Goal: Task Accomplishment & Management: Manage account settings

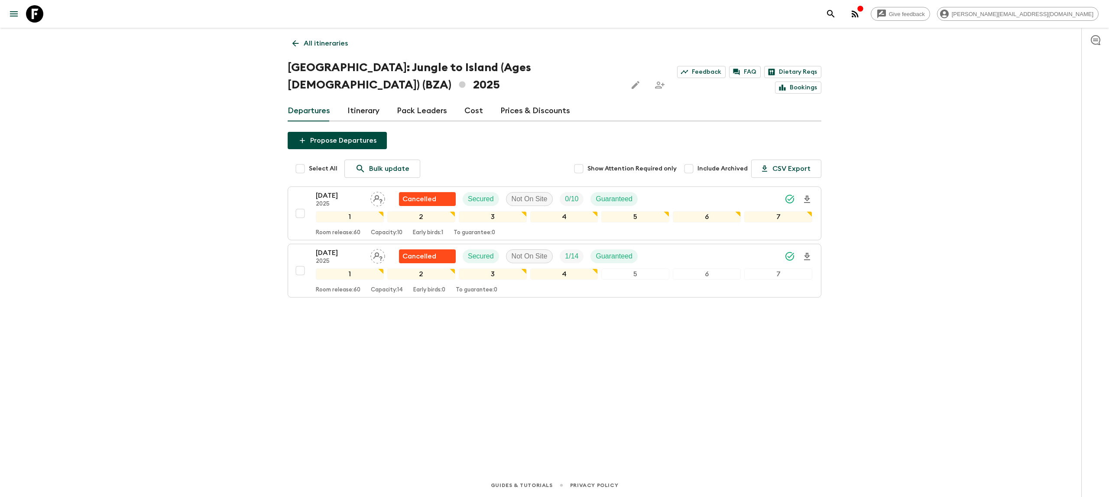
click at [35, 9] on icon at bounding box center [34, 13] width 17 height 17
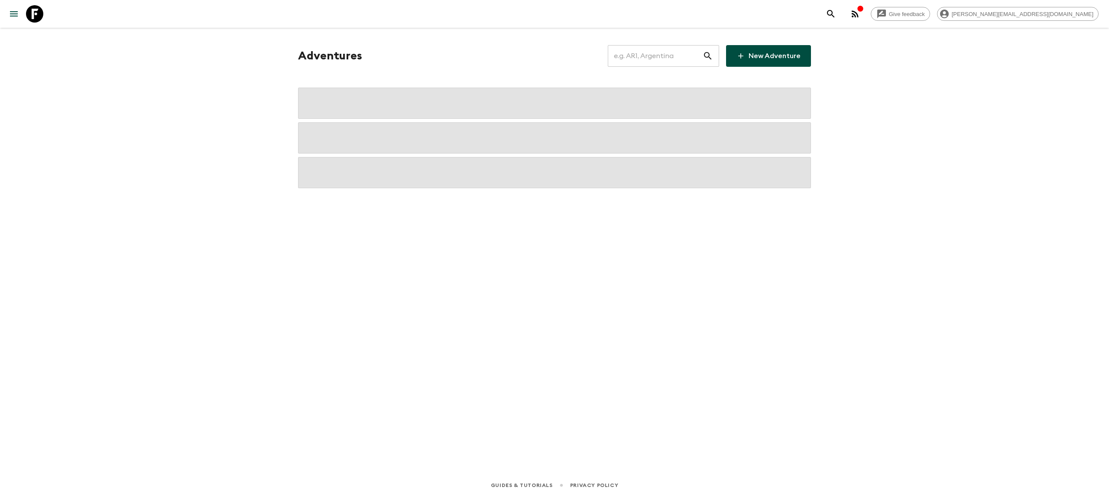
click at [662, 42] on div "Adventures ​ New Adventure" at bounding box center [554, 238] width 555 height 421
click at [652, 53] on input "text" at bounding box center [655, 56] width 95 height 24
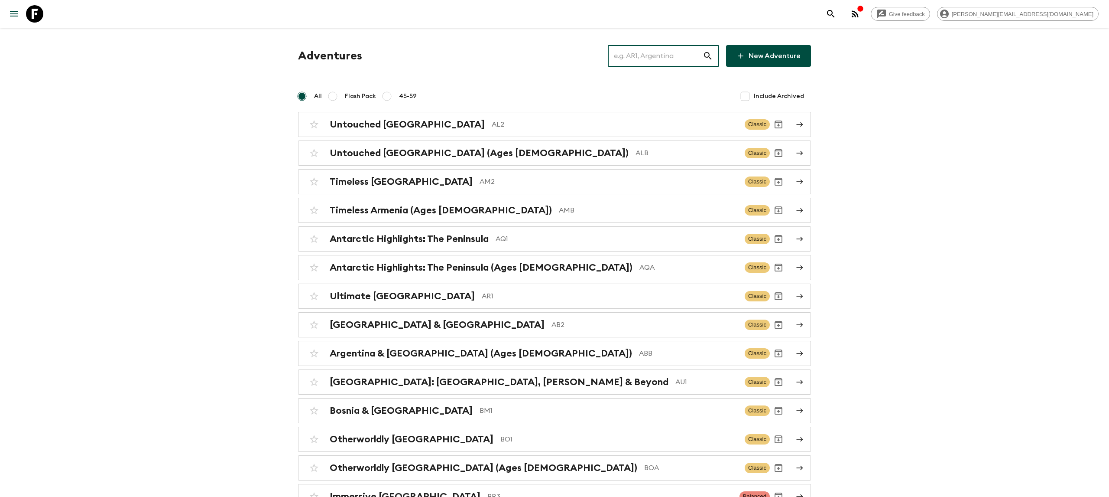
type input "t"
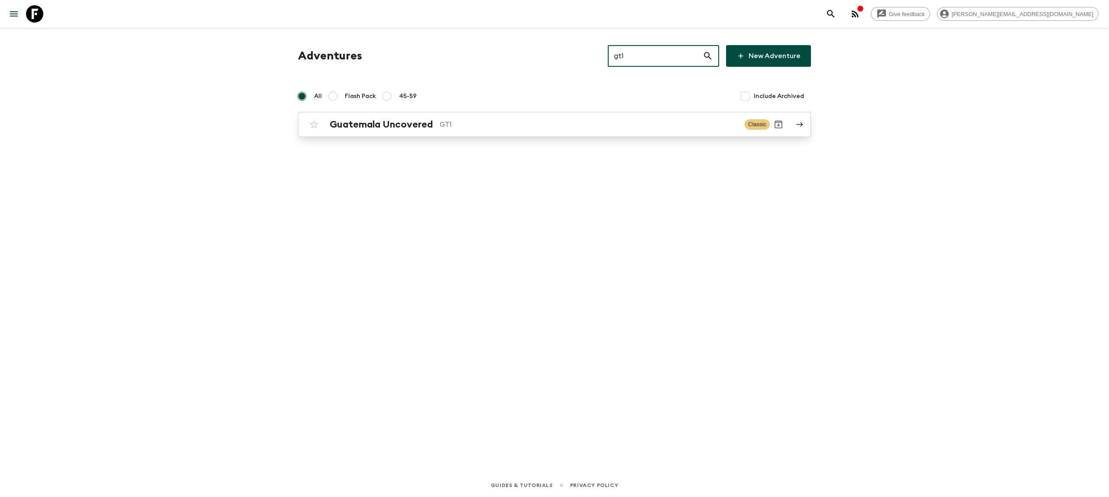
type input "gt1"
click at [517, 120] on p "GT1" at bounding box center [589, 124] width 298 height 10
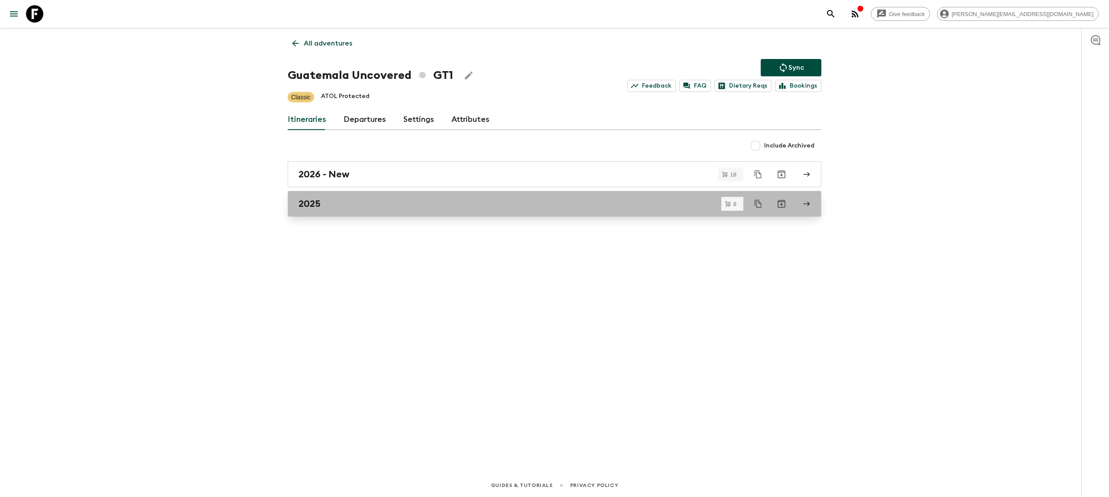
click at [392, 207] on div "2025" at bounding box center [547, 203] width 496 height 11
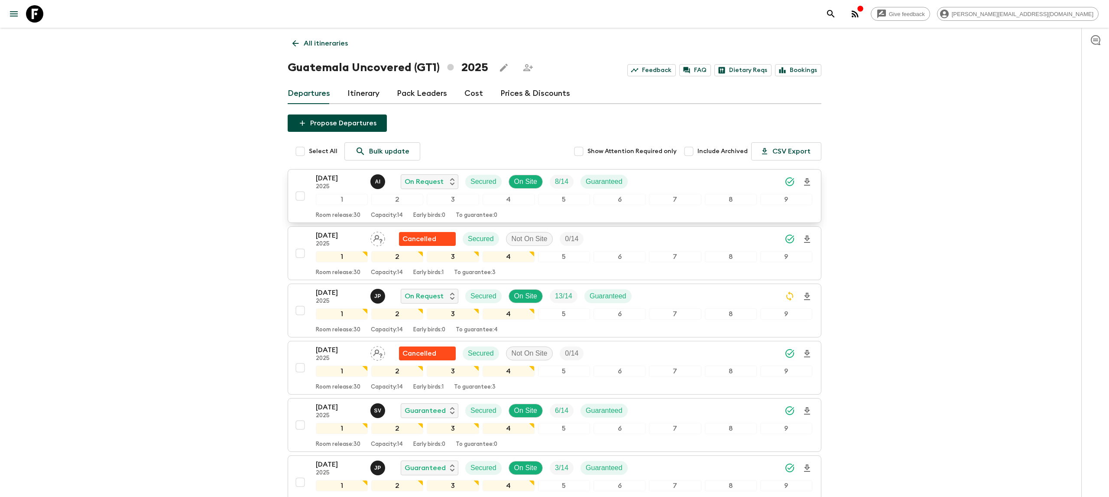
click at [809, 183] on icon "Download Onboarding" at bounding box center [807, 182] width 10 height 10
click at [30, 7] on icon at bounding box center [34, 13] width 17 height 17
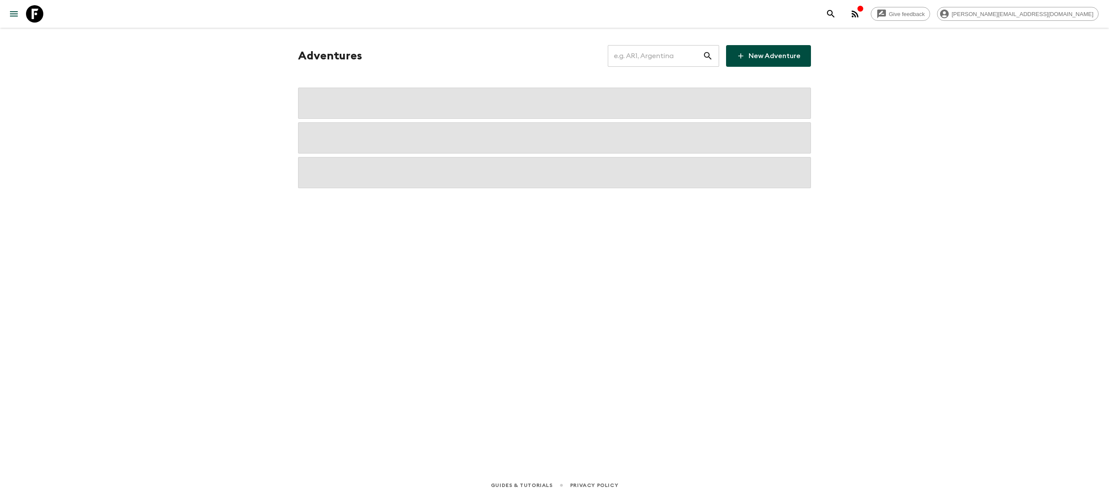
click at [633, 53] on input "text" at bounding box center [655, 56] width 95 height 24
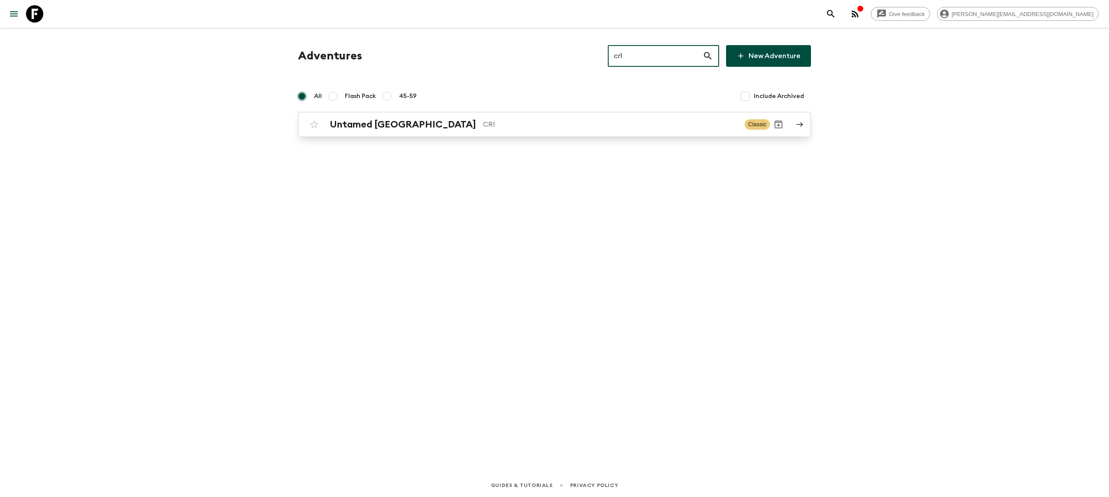
type input "cr1"
click at [556, 119] on p "CR1" at bounding box center [610, 124] width 255 height 10
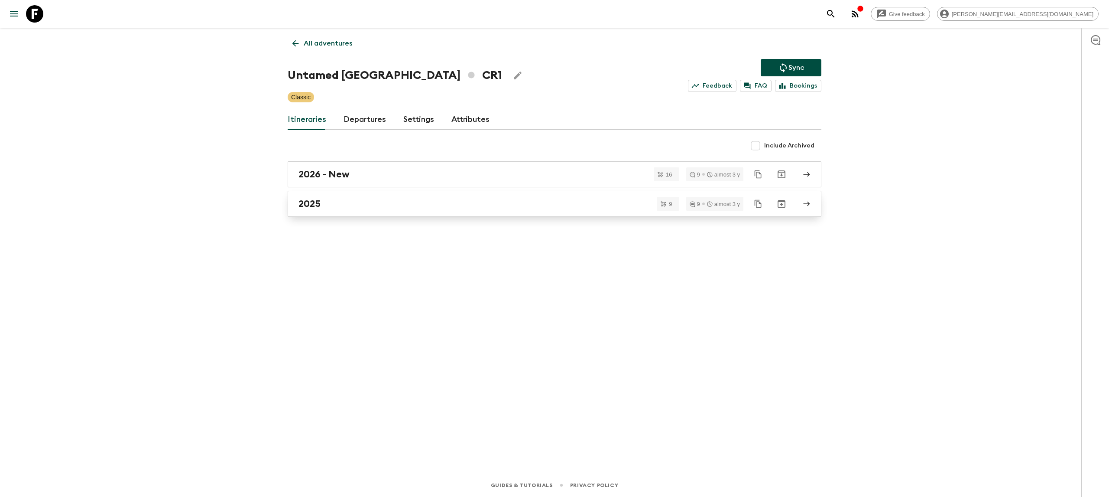
click at [360, 202] on div "2025" at bounding box center [547, 203] width 496 height 11
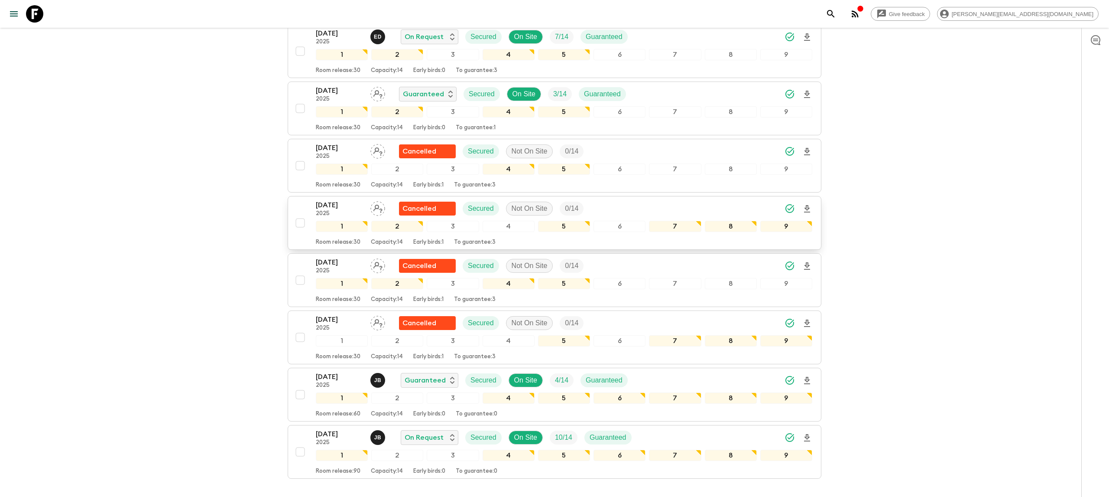
scroll to position [212, 0]
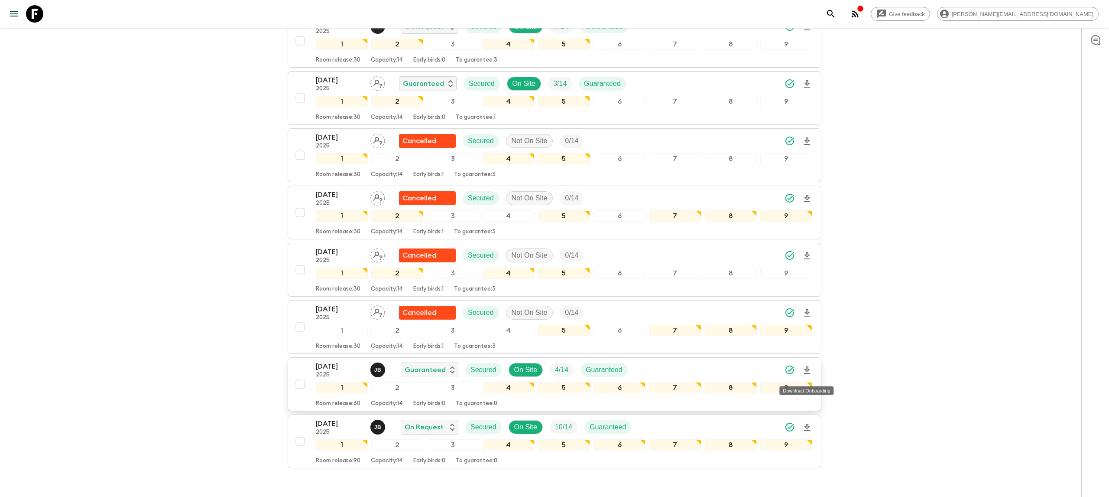
click at [806, 373] on icon "Download Onboarding" at bounding box center [807, 369] width 6 height 7
click at [36, 7] on icon at bounding box center [34, 13] width 17 height 17
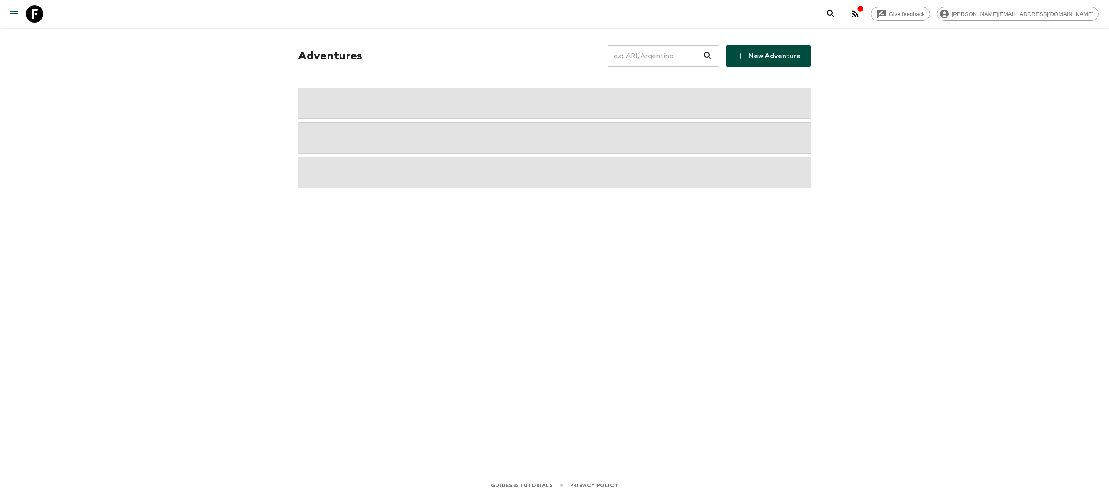
click at [658, 53] on input "text" at bounding box center [655, 56] width 95 height 24
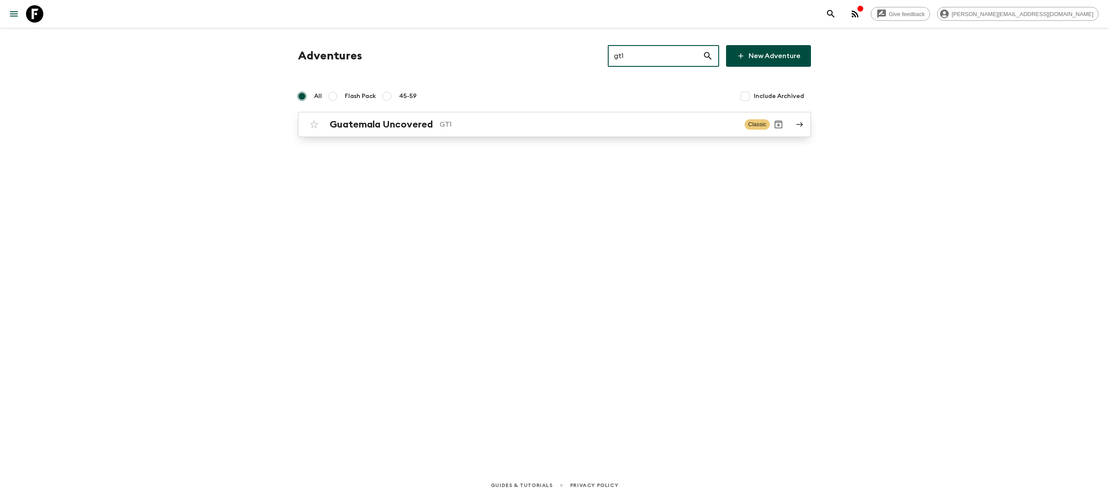
type input "gt1"
click at [422, 134] on link "Guatemala Uncovered GT1 Classic" at bounding box center [554, 124] width 513 height 25
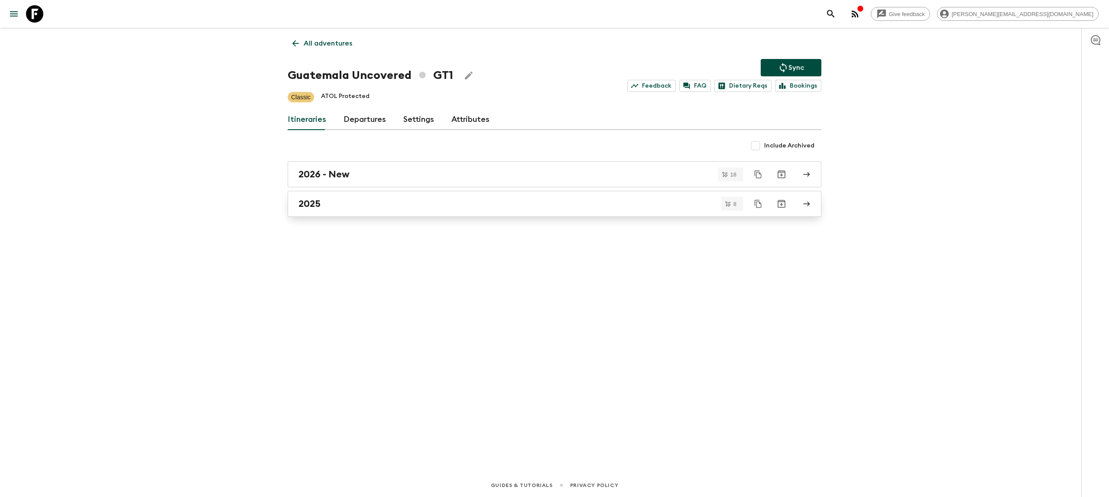
click at [368, 208] on div "2025" at bounding box center [547, 203] width 496 height 11
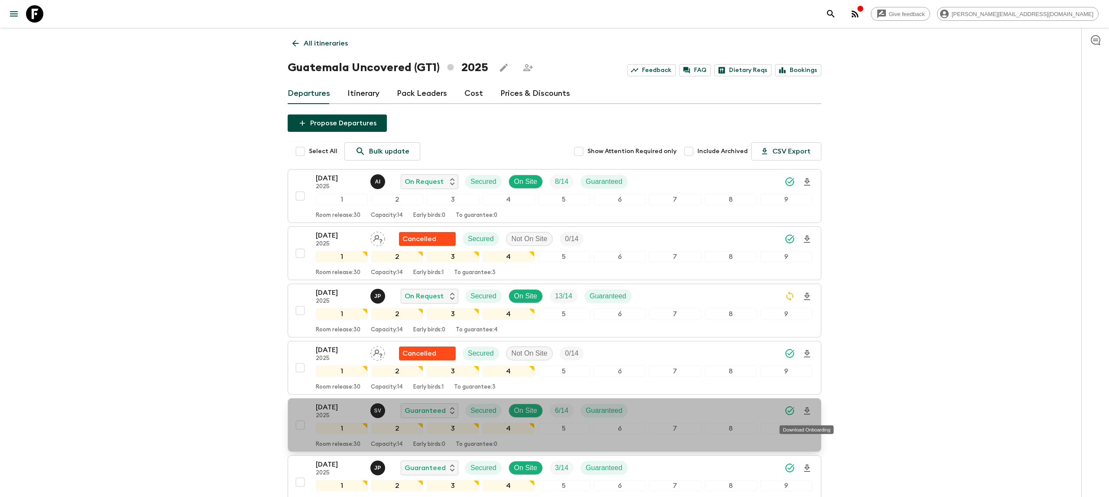
click at [807, 413] on icon "Download Onboarding" at bounding box center [807, 410] width 6 height 7
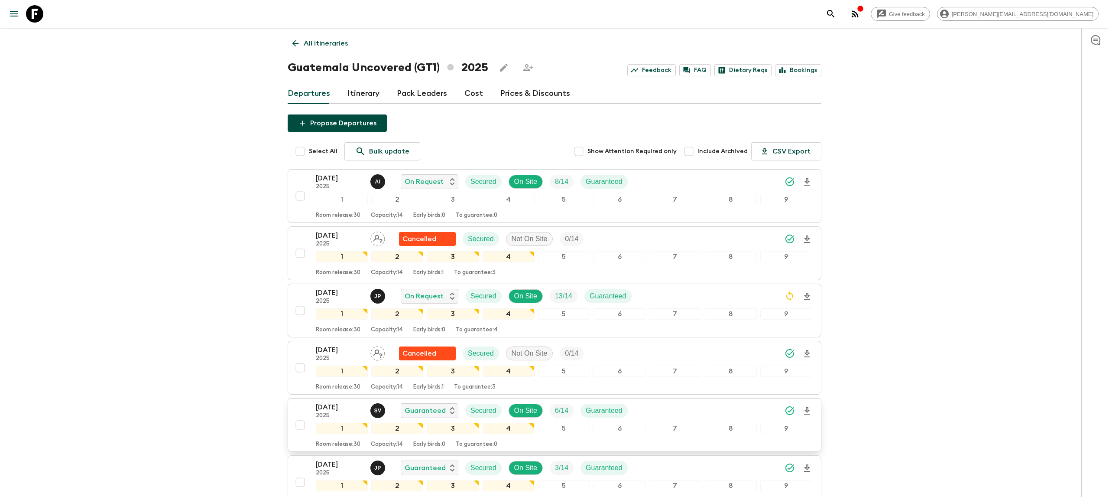
click at [42, 19] on icon at bounding box center [34, 13] width 17 height 17
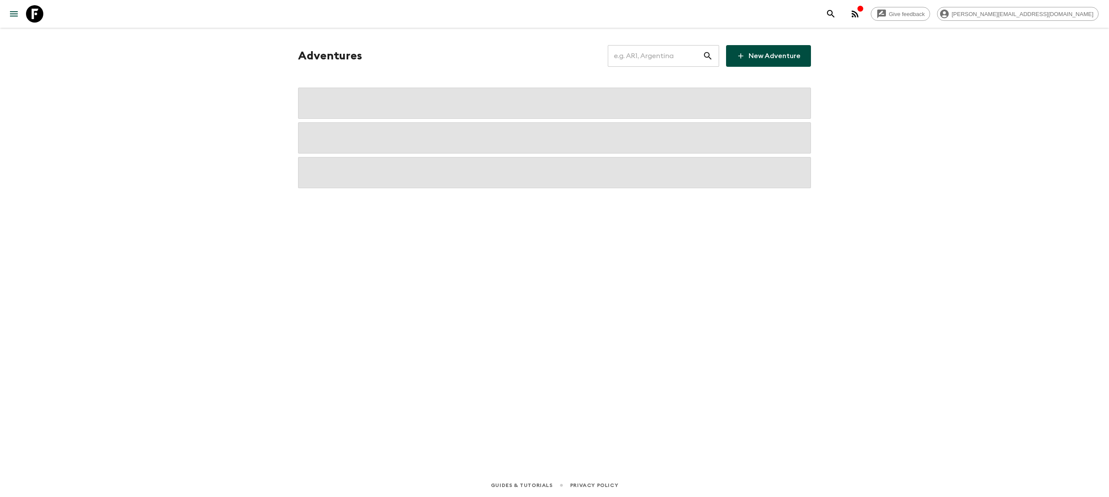
click at [663, 53] on input "text" at bounding box center [655, 56] width 95 height 24
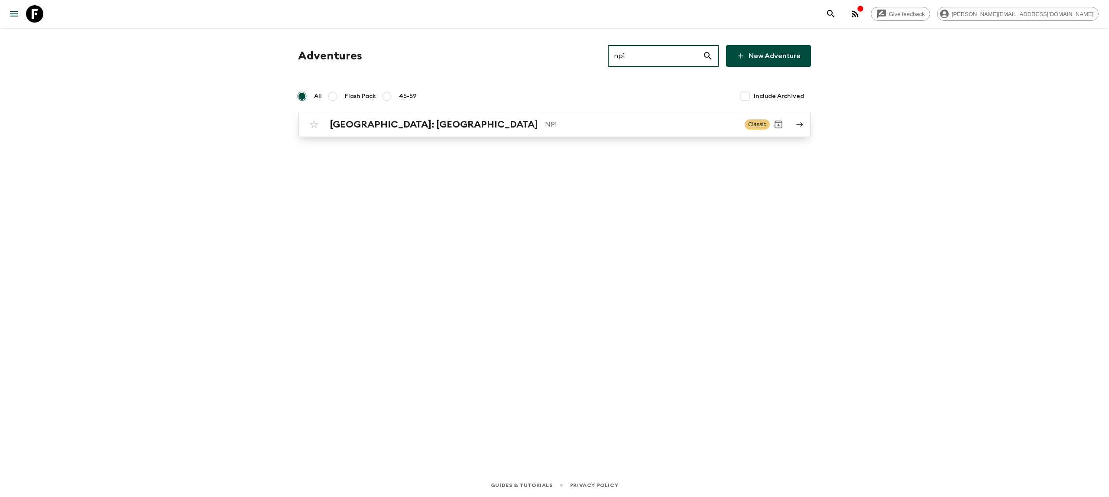
type input "np1"
click at [424, 120] on h2 "[GEOGRAPHIC_DATA]: [GEOGRAPHIC_DATA]" at bounding box center [434, 124] width 208 height 11
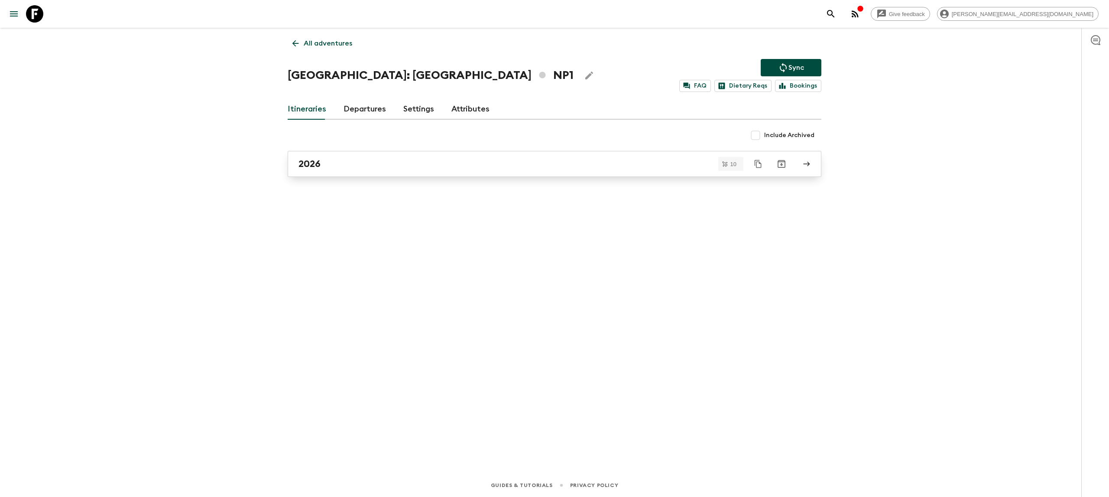
click at [389, 167] on div "2026" at bounding box center [547, 163] width 496 height 11
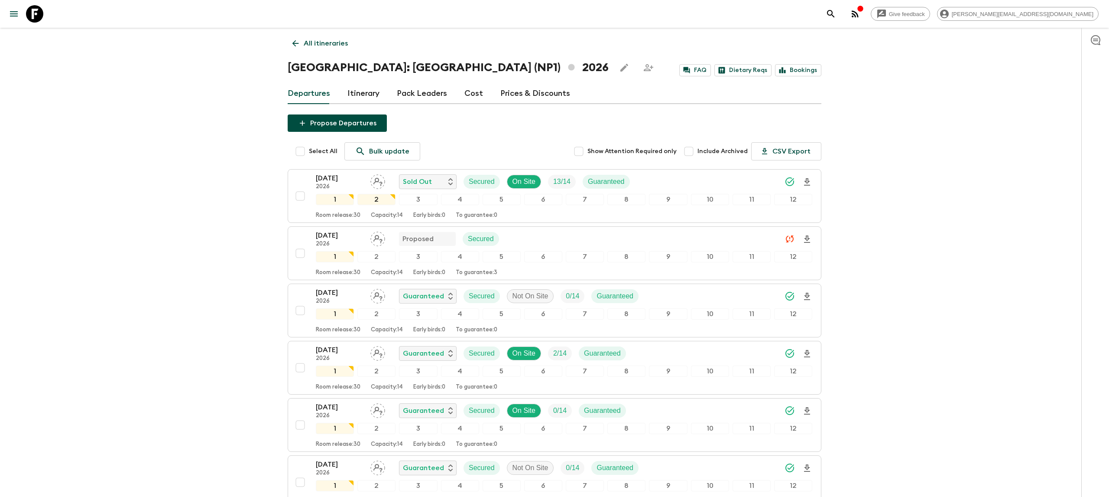
click at [361, 93] on link "Itinerary" at bounding box center [364, 93] width 32 height 21
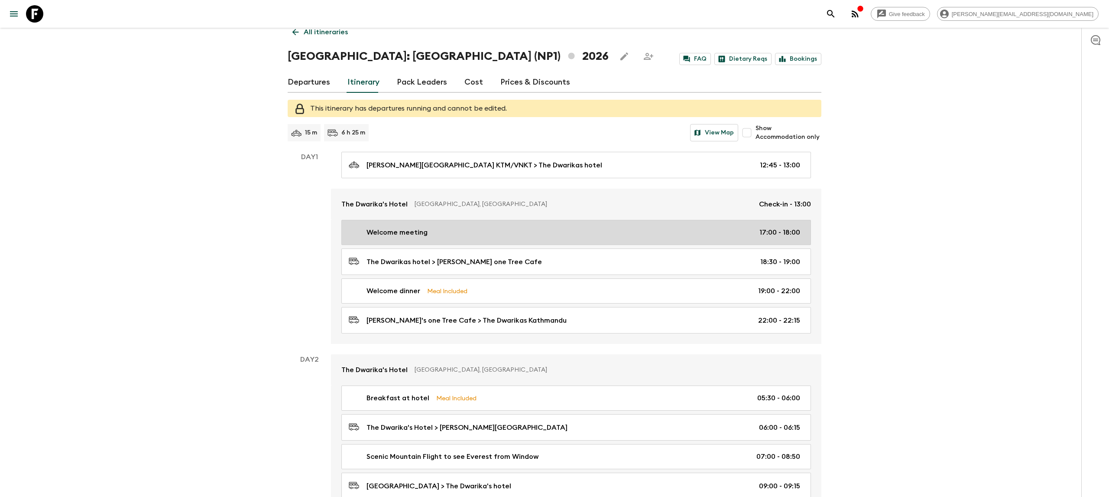
scroll to position [12, 0]
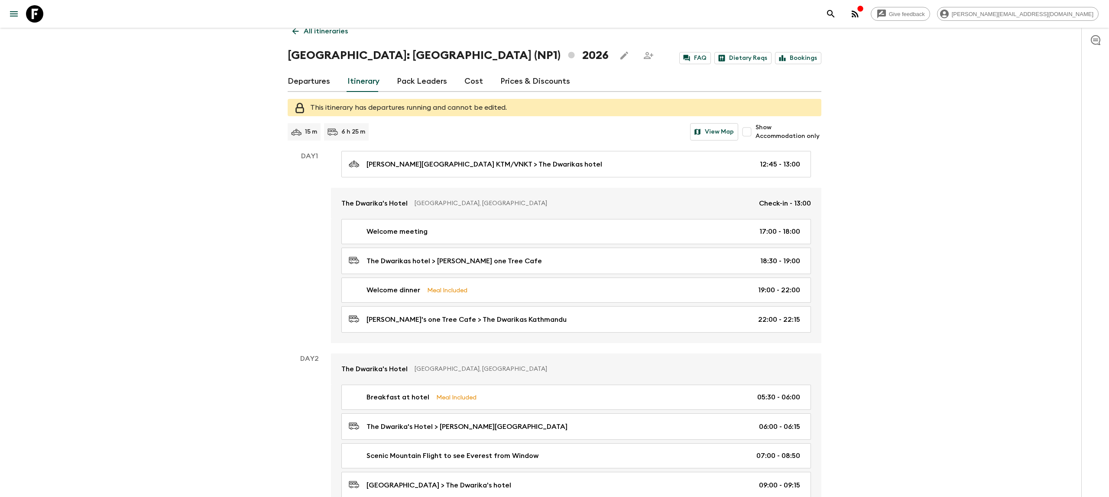
click at [32, 12] on icon at bounding box center [34, 13] width 17 height 17
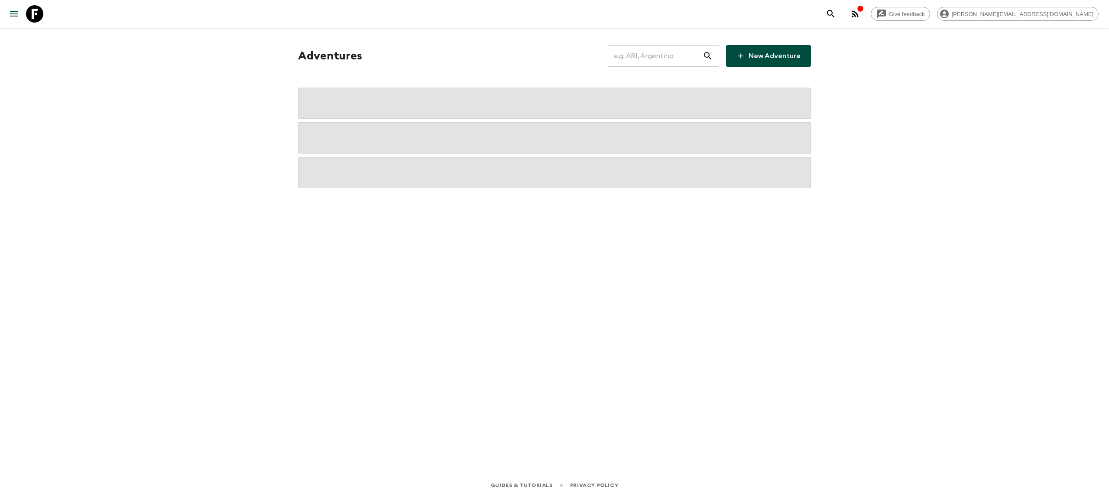
click at [655, 50] on input "text" at bounding box center [655, 56] width 95 height 24
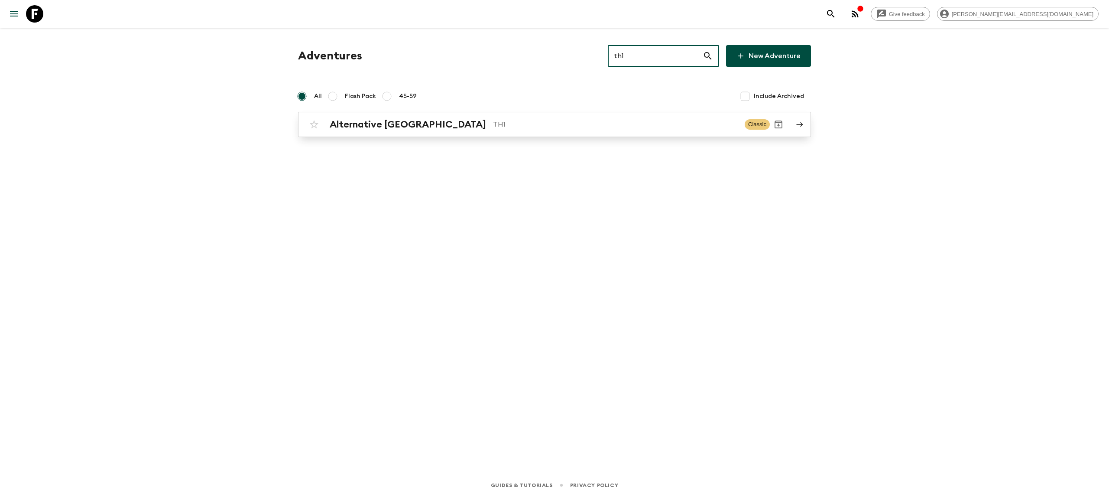
type input "th1"
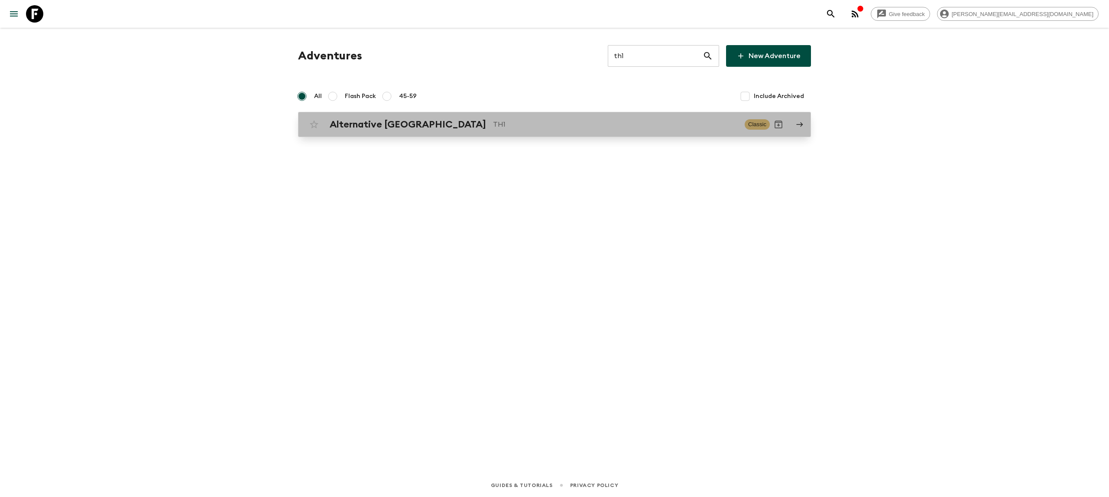
click at [533, 120] on p "TH1" at bounding box center [615, 124] width 245 height 10
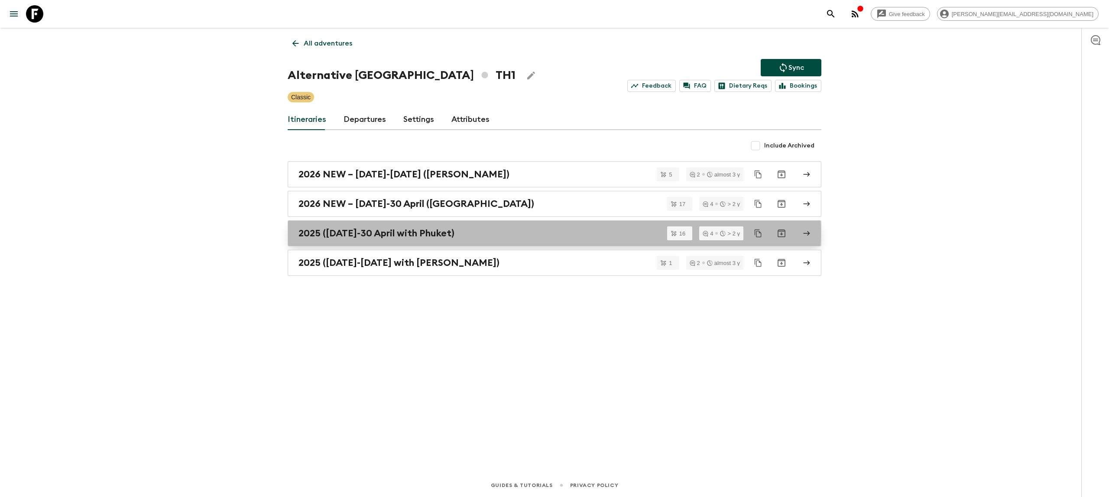
click at [388, 234] on h2 "2025 ([DATE]-30 April with Phuket)" at bounding box center [377, 233] width 156 height 11
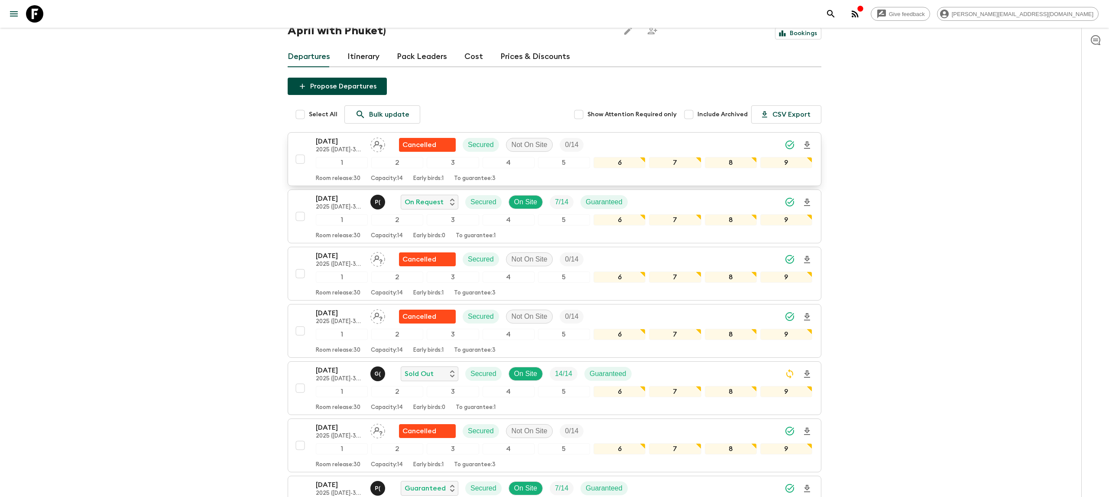
scroll to position [58, 0]
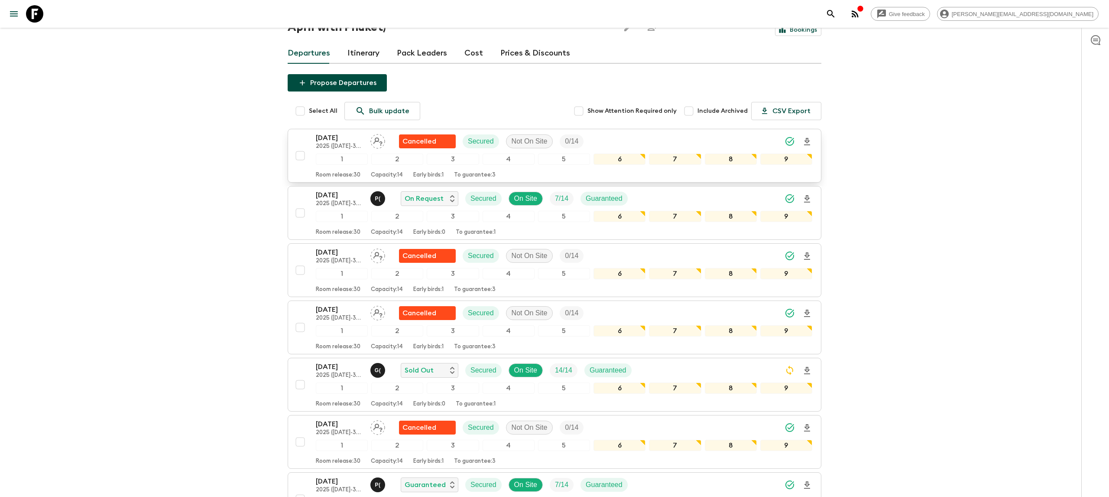
click at [300, 156] on input "checkbox" at bounding box center [300, 155] width 17 height 17
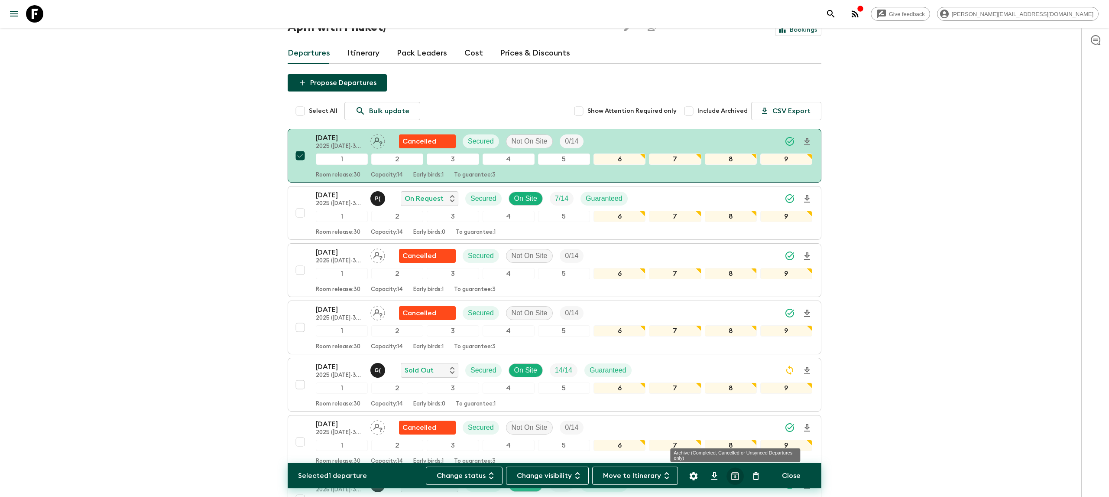
click at [737, 472] on icon "Archive (Completed, Cancelled or Unsynced Departures only)" at bounding box center [735, 476] width 10 height 10
checkbox input "false"
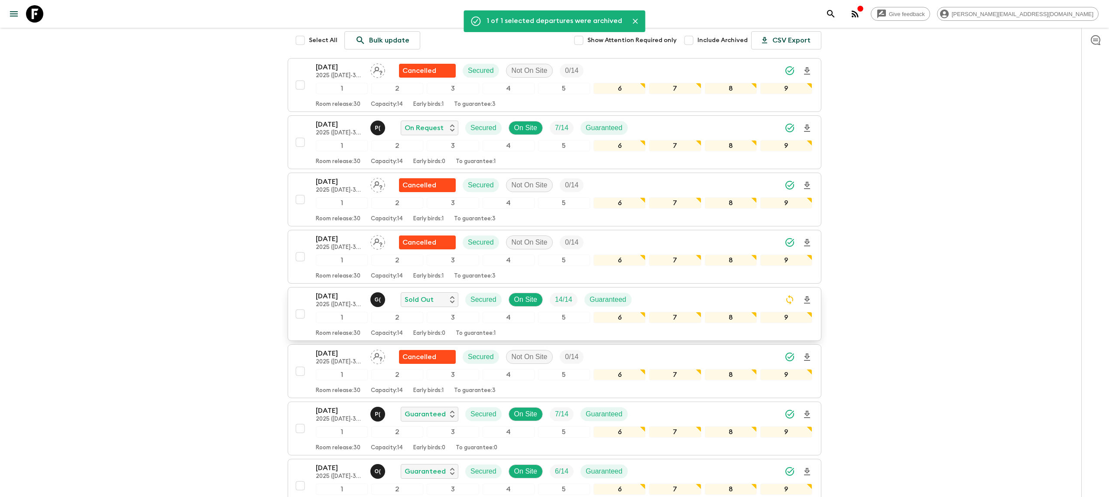
scroll to position [139, 0]
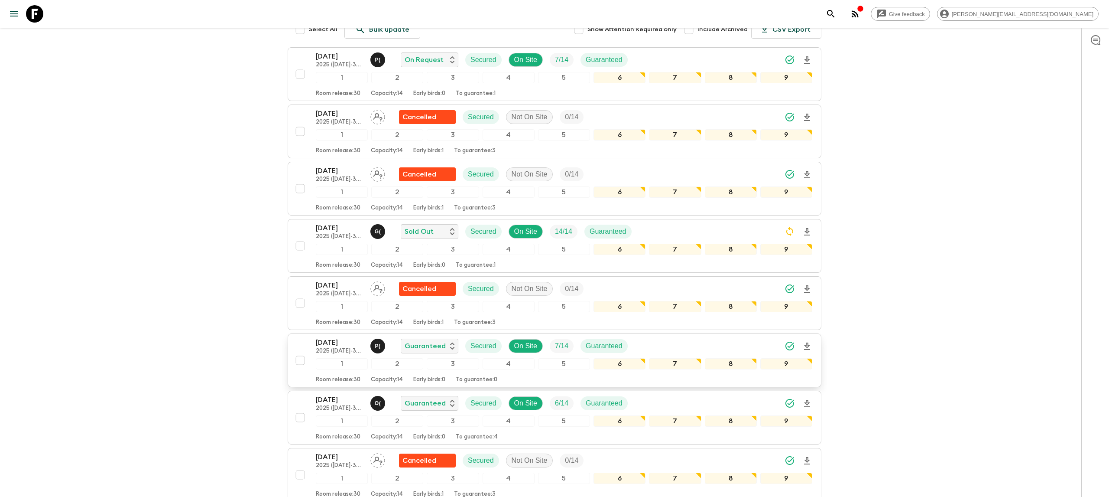
click at [808, 349] on icon "Download Onboarding" at bounding box center [807, 345] width 6 height 7
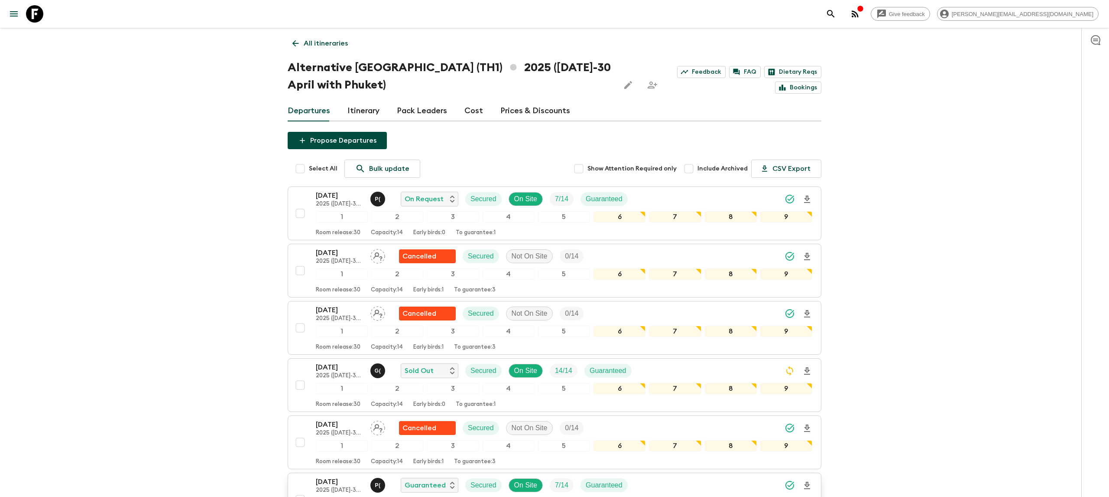
drag, startPoint x: 33, startPoint y: 13, endPoint x: 115, endPoint y: 1, distance: 82.8
click at [33, 13] on icon at bounding box center [34, 13] width 17 height 17
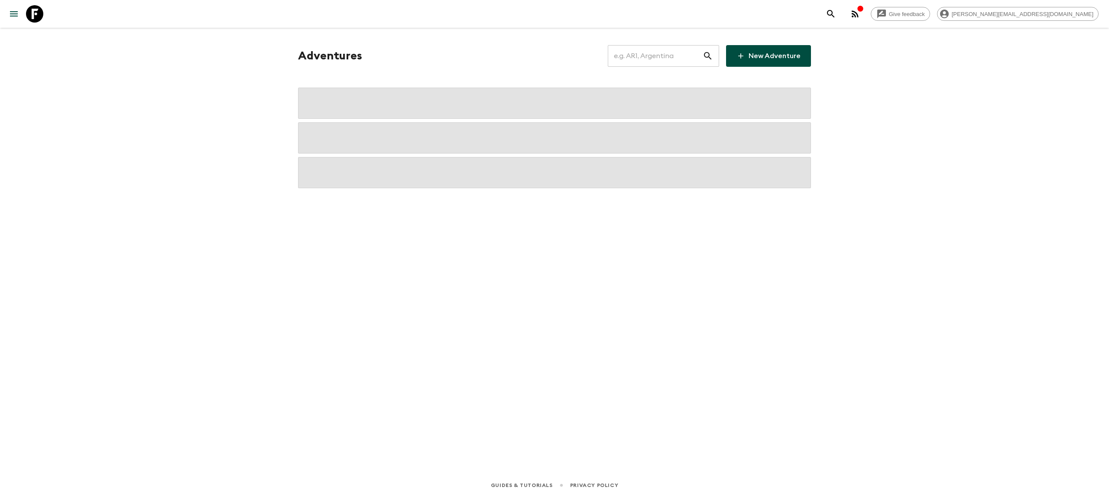
click at [644, 60] on input "text" at bounding box center [655, 56] width 95 height 24
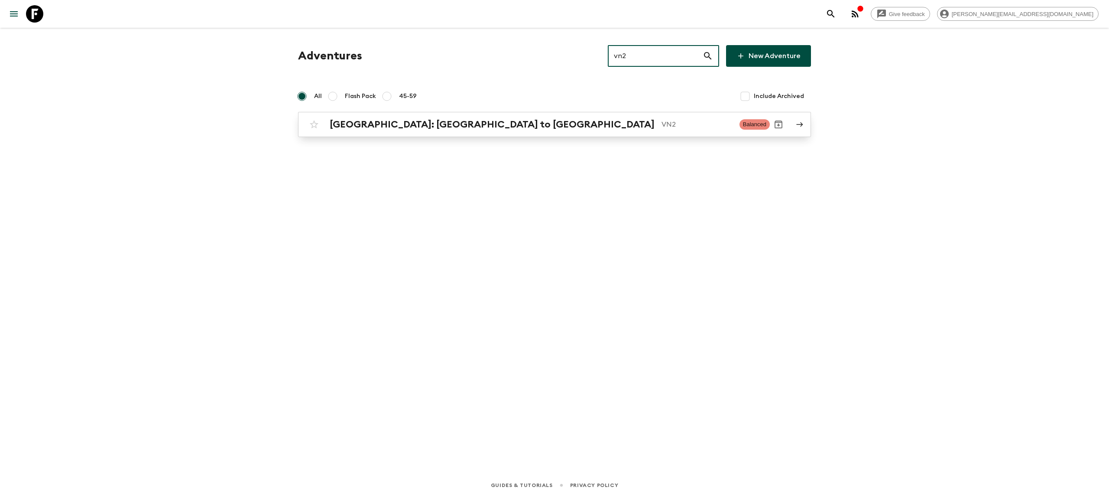
type input "vn2"
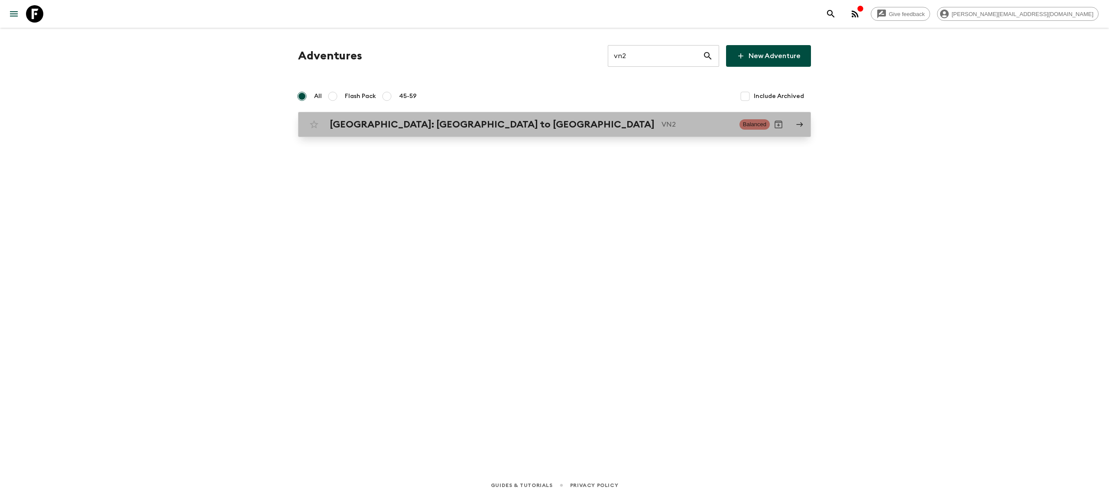
click at [662, 122] on p "VN2" at bounding box center [697, 124] width 71 height 10
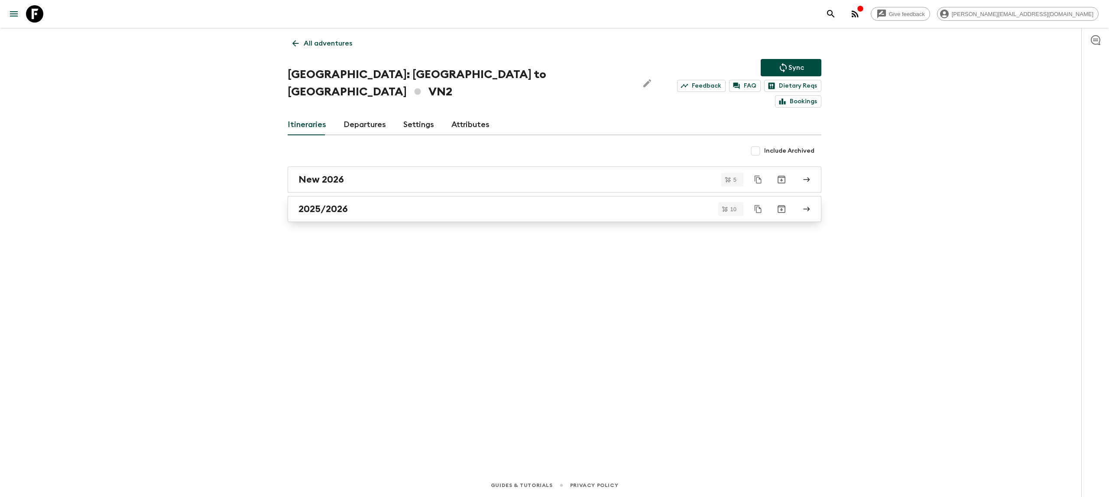
click at [407, 203] on div "2025/2026" at bounding box center [547, 208] width 496 height 11
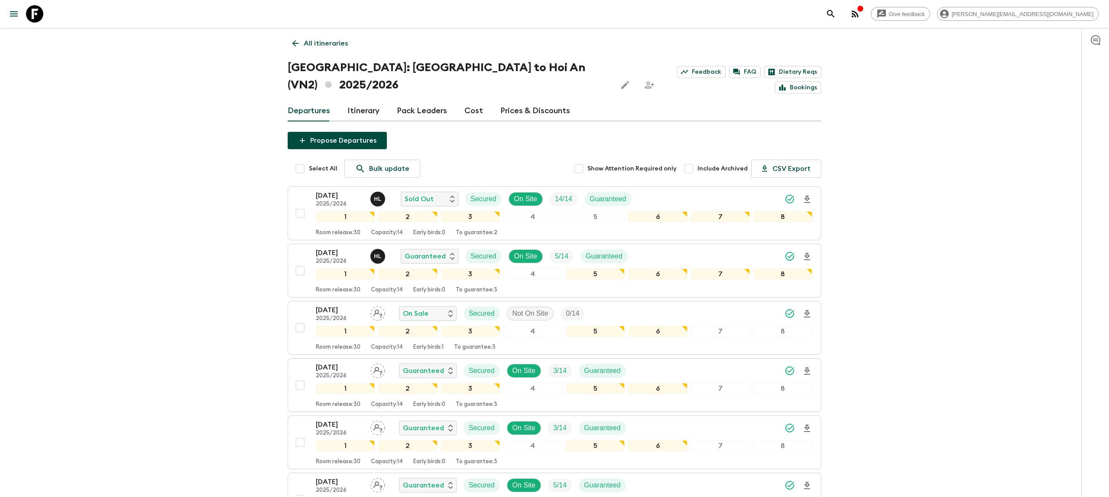
click at [38, 7] on icon at bounding box center [34, 13] width 17 height 17
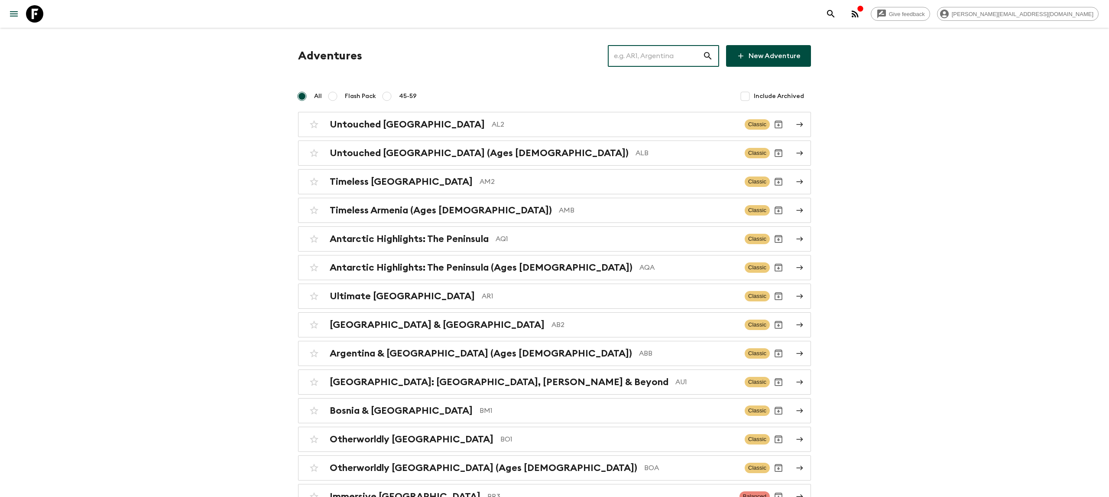
click at [657, 52] on input "text" at bounding box center [655, 56] width 95 height 24
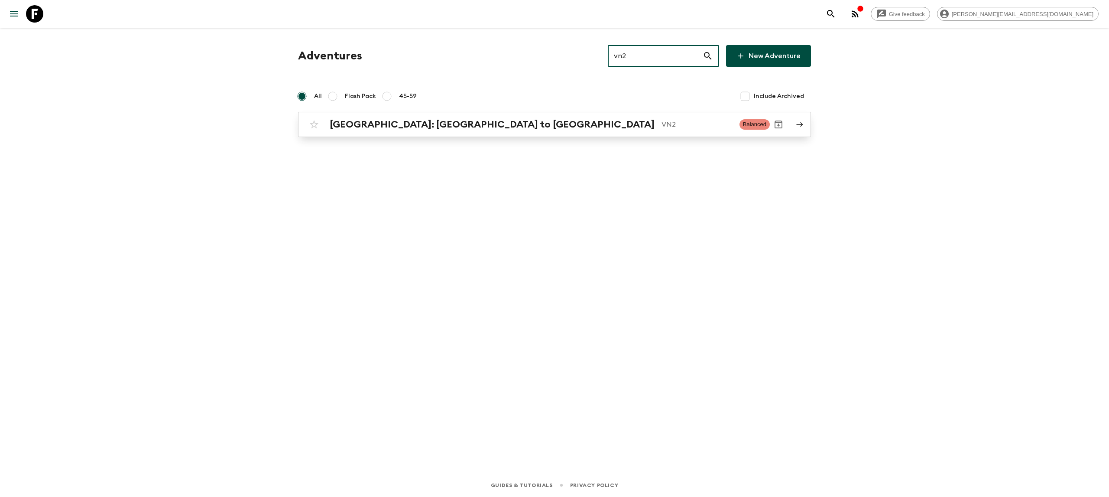
type input "vn2"
click at [662, 119] on p "VN2" at bounding box center [697, 124] width 71 height 10
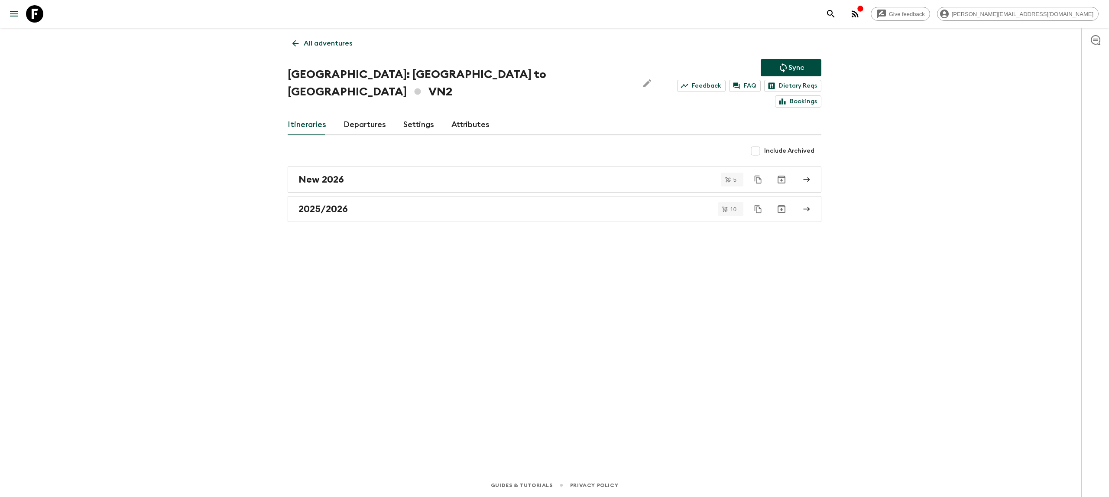
click at [412, 208] on div "All adventures [GEOGRAPHIC_DATA]: [GEOGRAPHIC_DATA] to Hoi An VN2 Sync Feedback…" at bounding box center [554, 238] width 555 height 421
click at [410, 203] on div "2025/2026" at bounding box center [547, 208] width 496 height 11
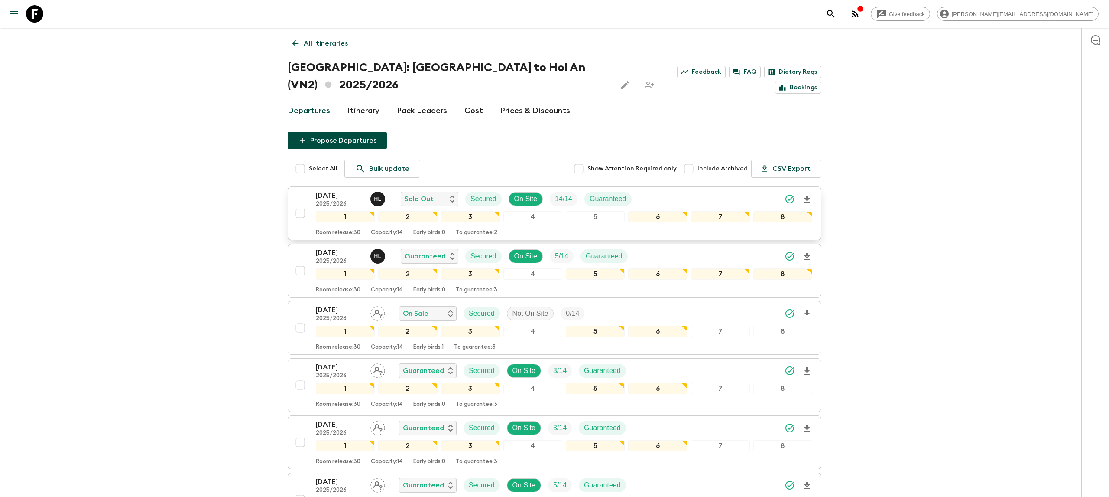
click at [348, 201] on p "2025/2026" at bounding box center [340, 204] width 48 height 7
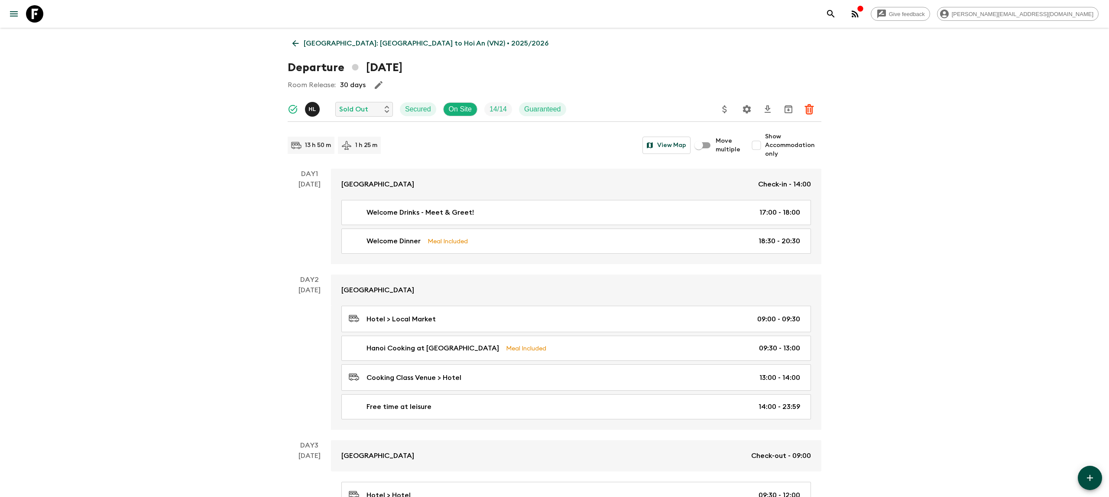
click at [759, 150] on input "Show Accommodation only" at bounding box center [756, 145] width 17 height 17
checkbox input "true"
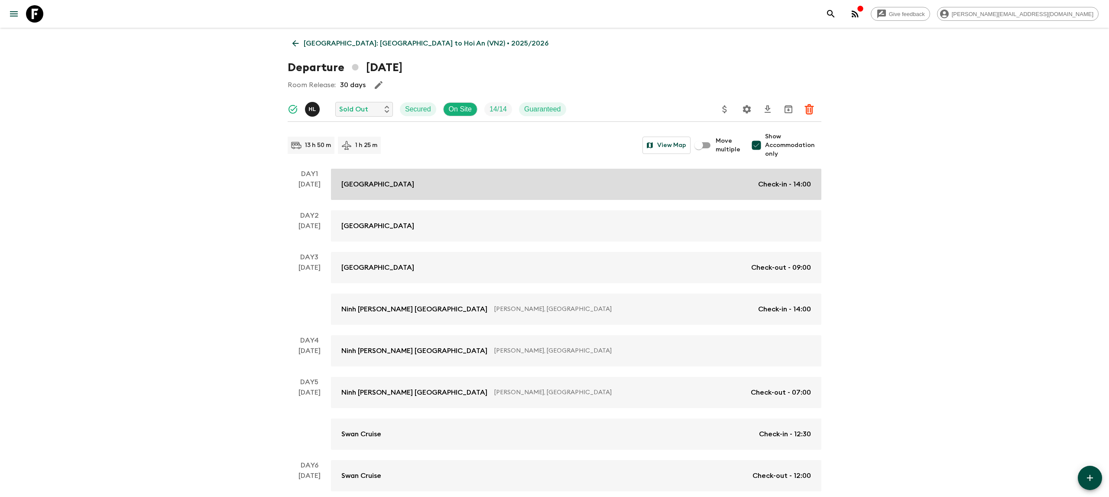
click at [568, 181] on div "[GEOGRAPHIC_DATA] Check-in - 14:00" at bounding box center [577, 184] width 470 height 10
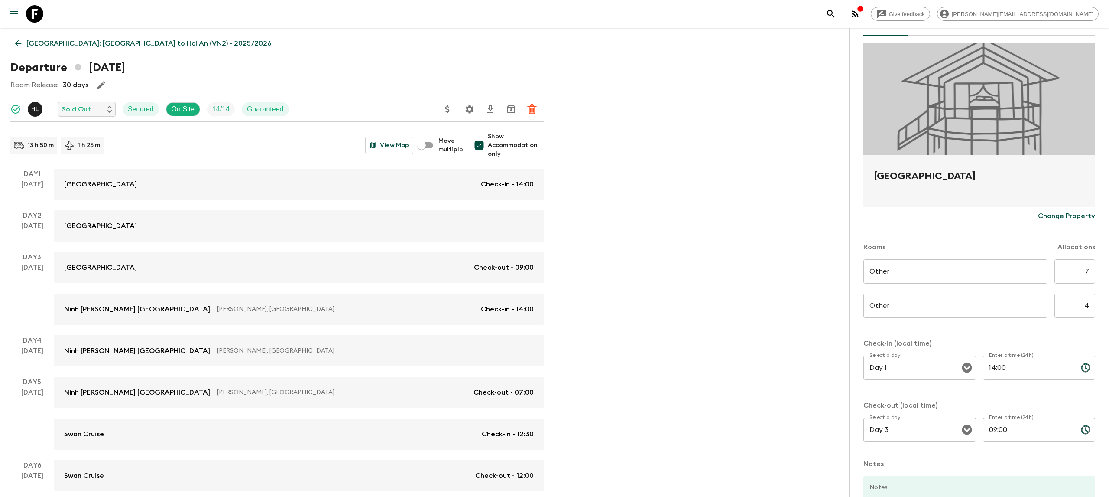
scroll to position [65, 0]
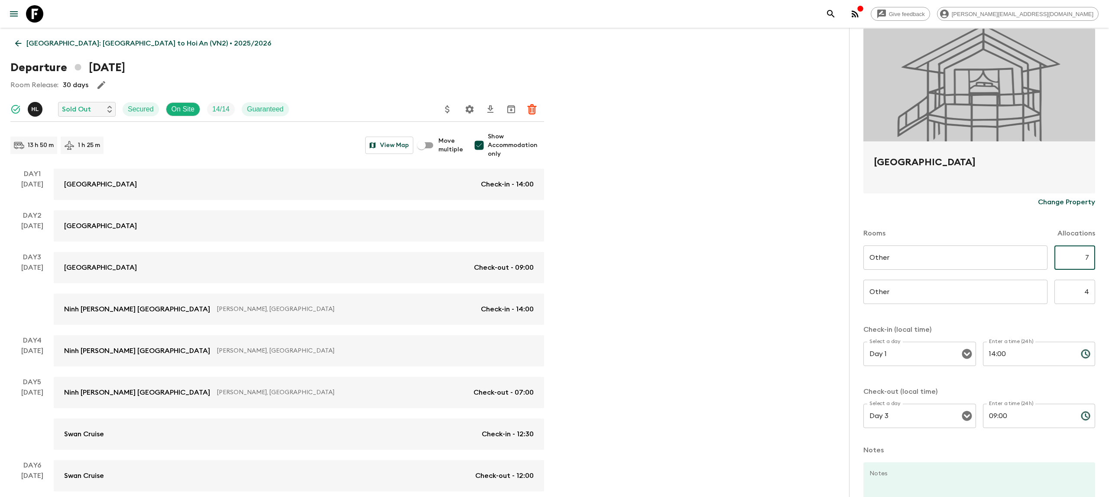
click at [1087, 261] on input "7" at bounding box center [1075, 257] width 41 height 24
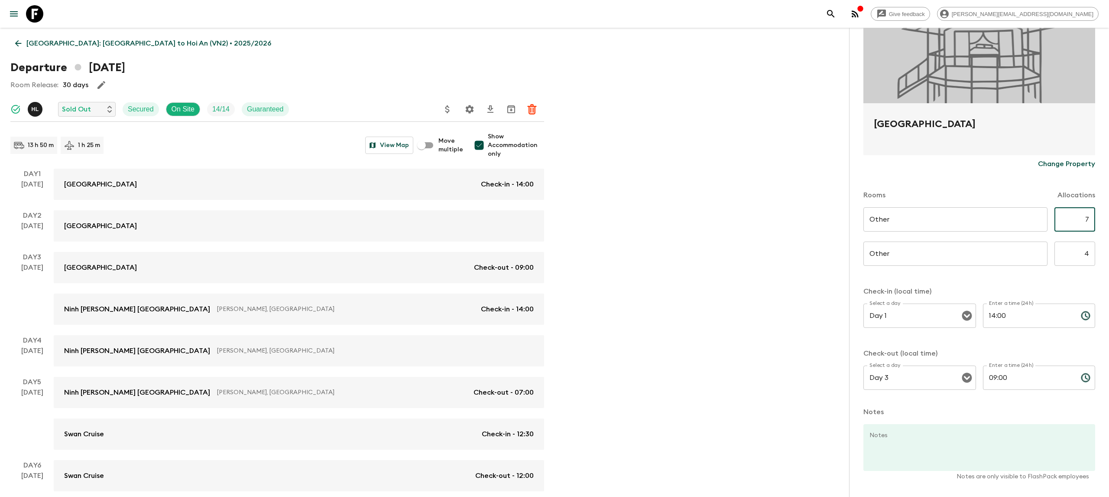
scroll to position [106, 0]
click at [1090, 250] on input "4" at bounding box center [1075, 251] width 41 height 24
type input "7"
click at [1090, 219] on input "7" at bounding box center [1075, 217] width 41 height 24
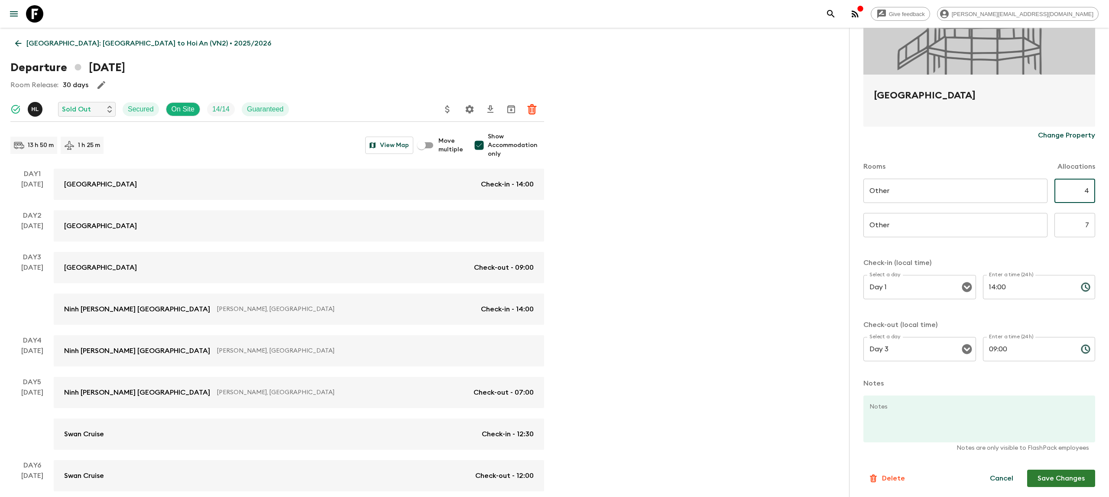
type input "4"
click at [1047, 472] on button "Save Changes" at bounding box center [1062, 477] width 68 height 17
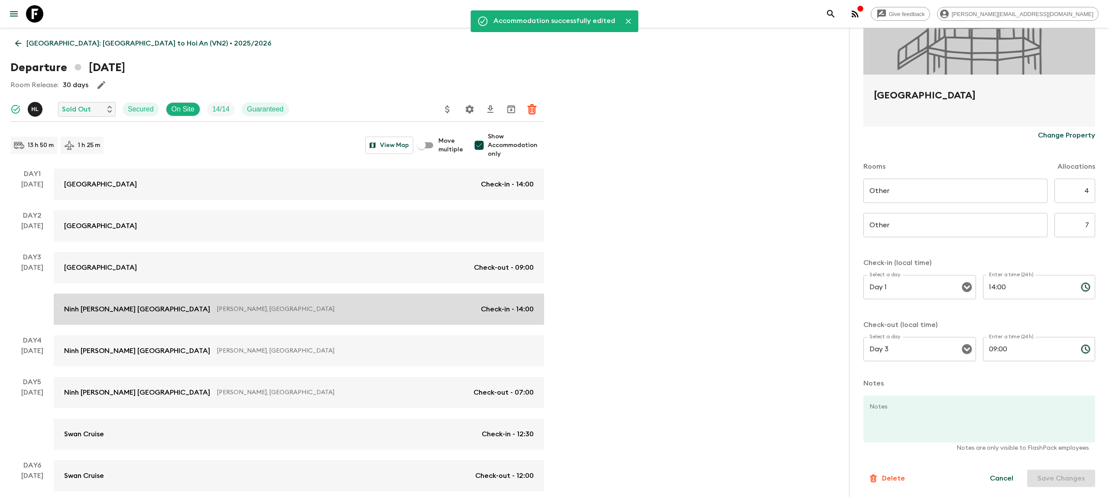
click at [309, 301] on link "Ninh [PERSON_NAME] [GEOGRAPHIC_DATA][PERSON_NAME], [GEOGRAPHIC_DATA] Check-in -…" at bounding box center [299, 308] width 491 height 31
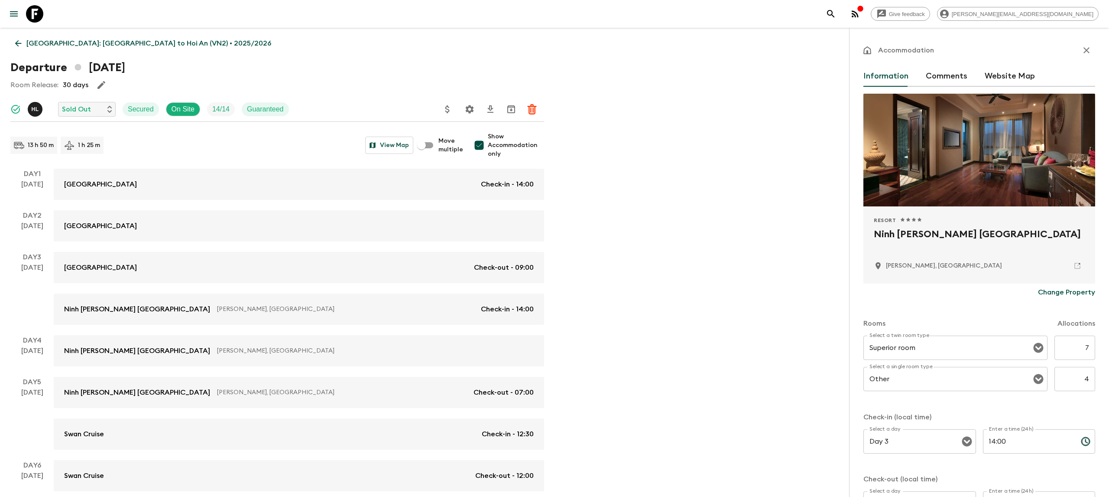
click at [1090, 341] on input "7" at bounding box center [1075, 347] width 41 height 24
type input "4"
click at [1089, 381] on input "4" at bounding box center [1075, 379] width 41 height 24
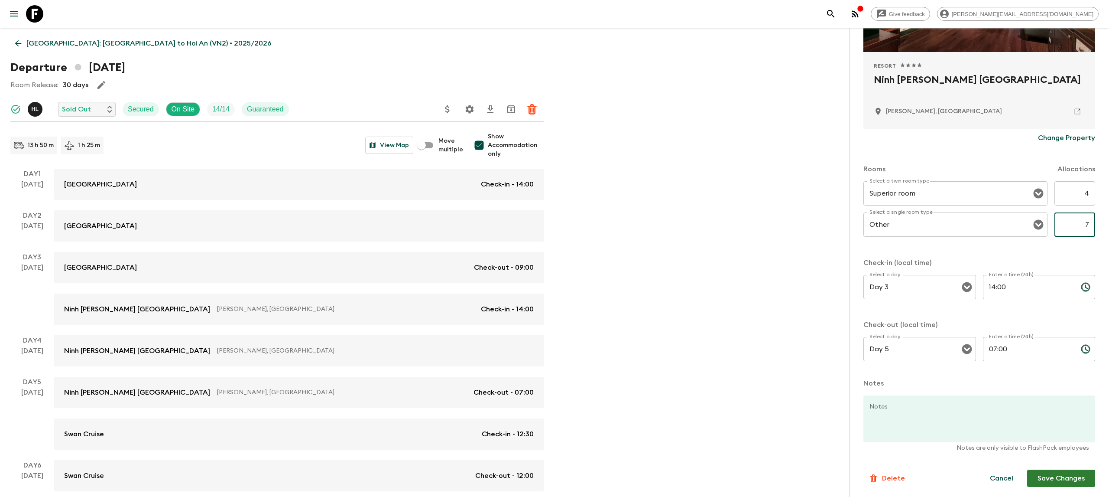
type input "7"
click at [1068, 477] on button "Save Changes" at bounding box center [1062, 477] width 68 height 17
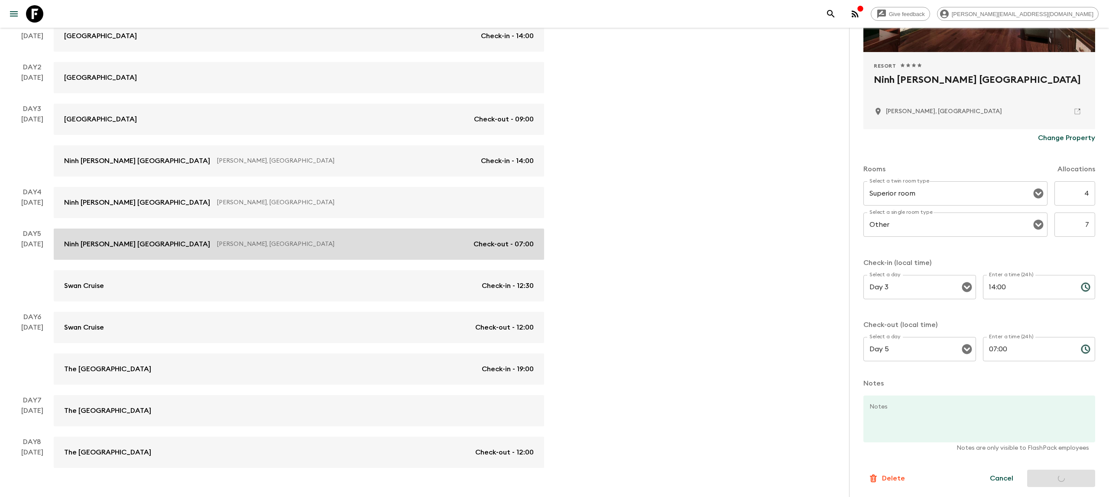
scroll to position [150, 0]
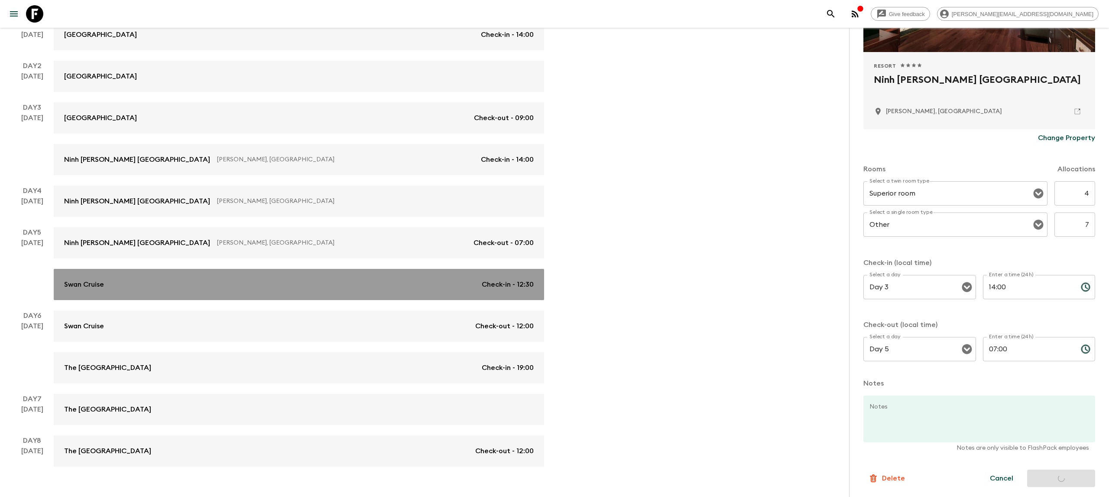
click at [318, 282] on div "Swan Cruise Check-in - 12:30" at bounding box center [299, 284] width 470 height 10
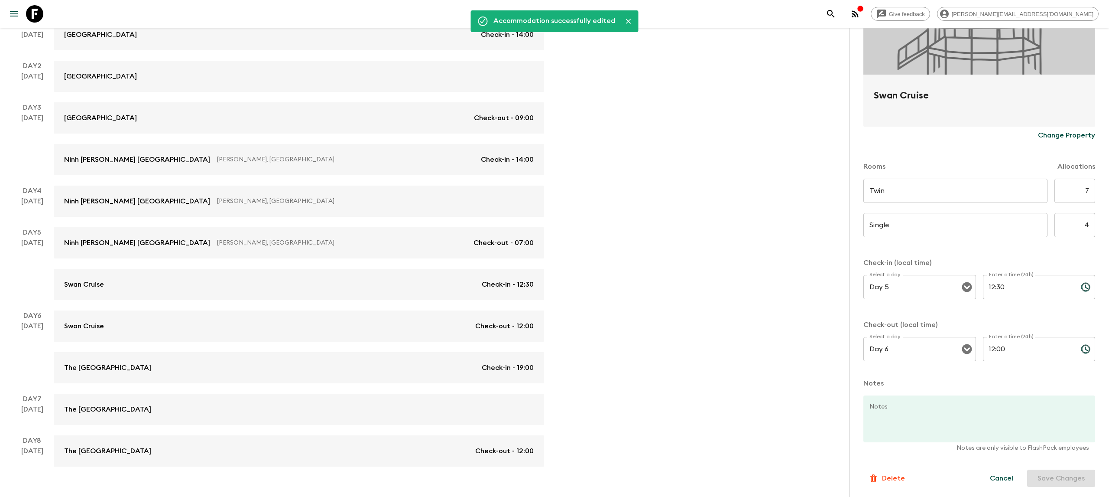
click at [1090, 186] on input "7" at bounding box center [1075, 191] width 41 height 24
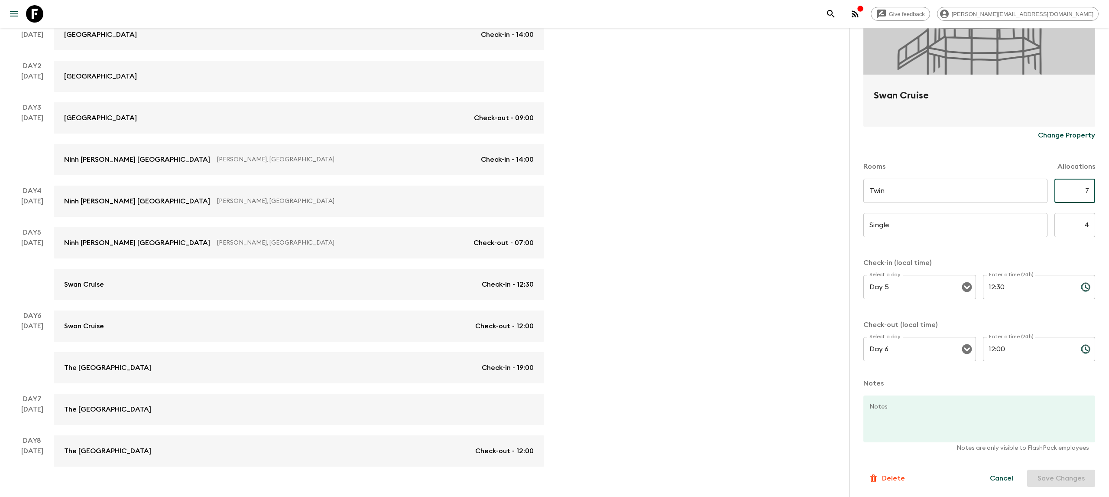
click at [1094, 182] on input "7" at bounding box center [1075, 191] width 41 height 24
click at [1091, 192] on input "7" at bounding box center [1075, 191] width 41 height 24
type input "4"
click at [1090, 227] on input "4" at bounding box center [1075, 225] width 41 height 24
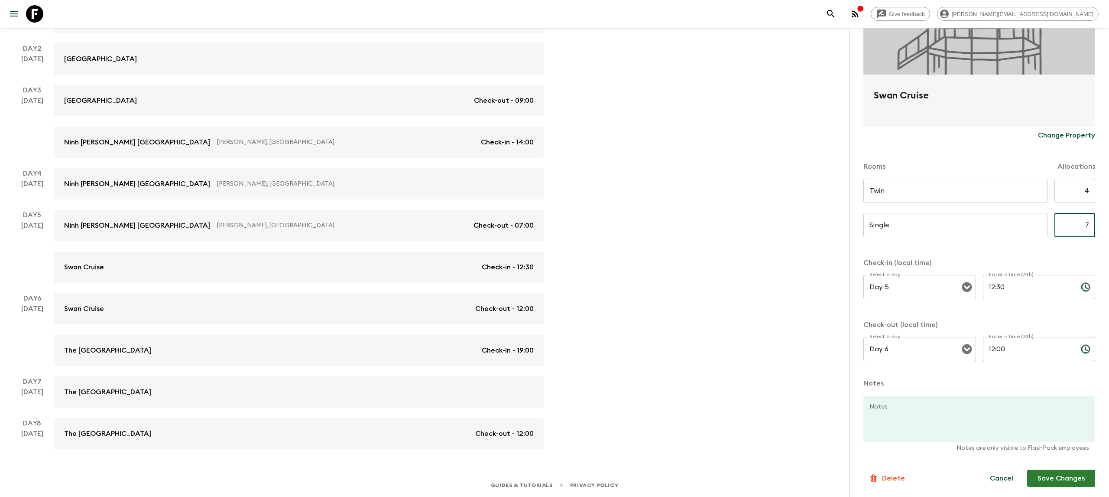
type input "7"
click at [1049, 478] on button "Save Changes" at bounding box center [1062, 477] width 68 height 17
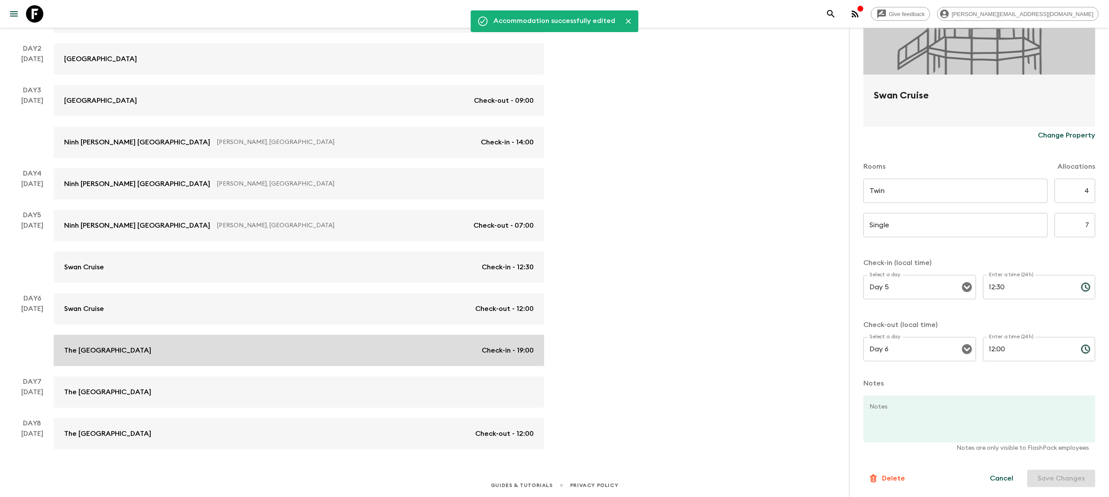
click at [362, 340] on link "The Saga Hotel Check-in - 19:00" at bounding box center [299, 350] width 491 height 31
type input "Standard Double room 2 twin beds"
type input "7"
type input "Standard room"
type input "4"
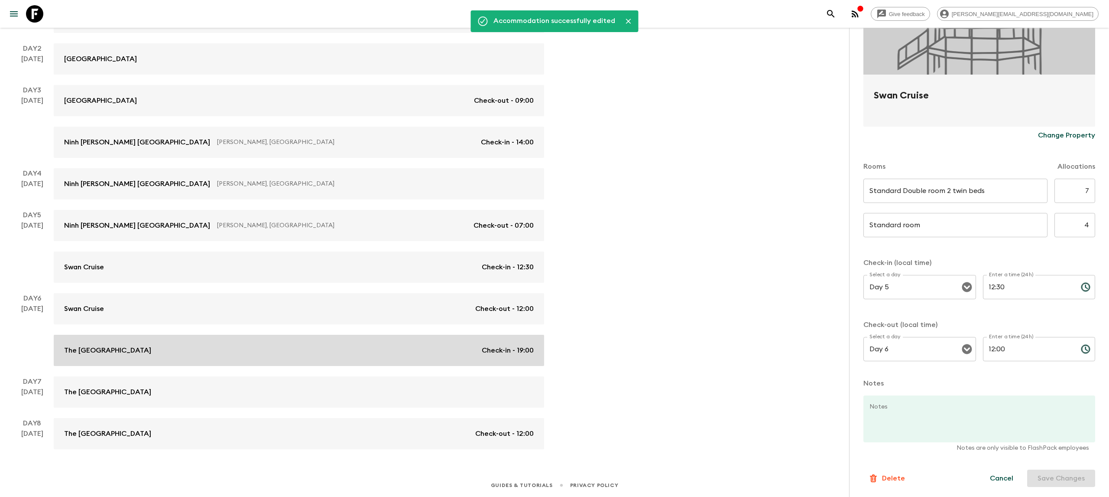
type input "Day 6"
type input "19:00"
type input "Day 8"
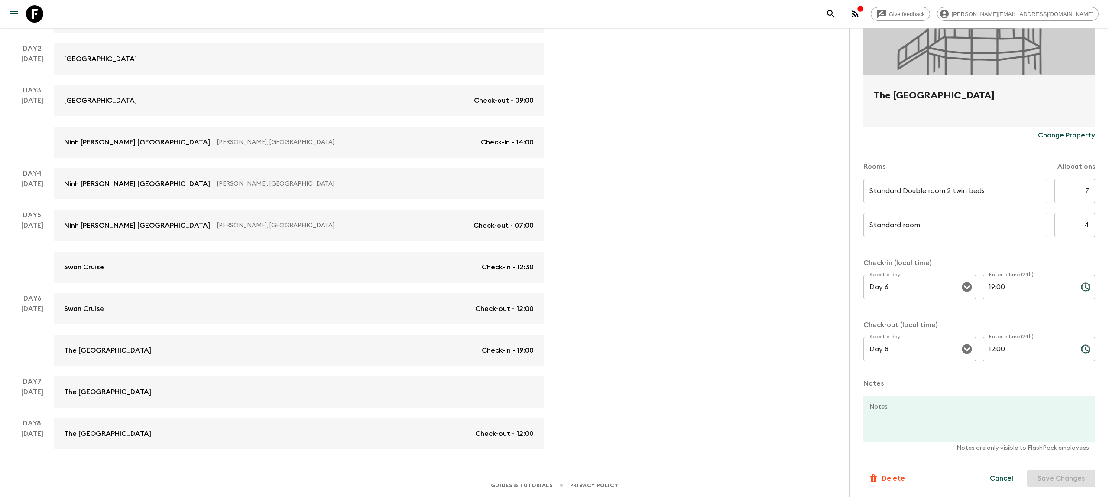
click at [1090, 192] on input "7" at bounding box center [1075, 191] width 41 height 24
type input "4"
click at [1090, 224] on input "4" at bounding box center [1075, 225] width 41 height 24
type input "7"
click at [1049, 476] on button "Save Changes" at bounding box center [1062, 477] width 68 height 17
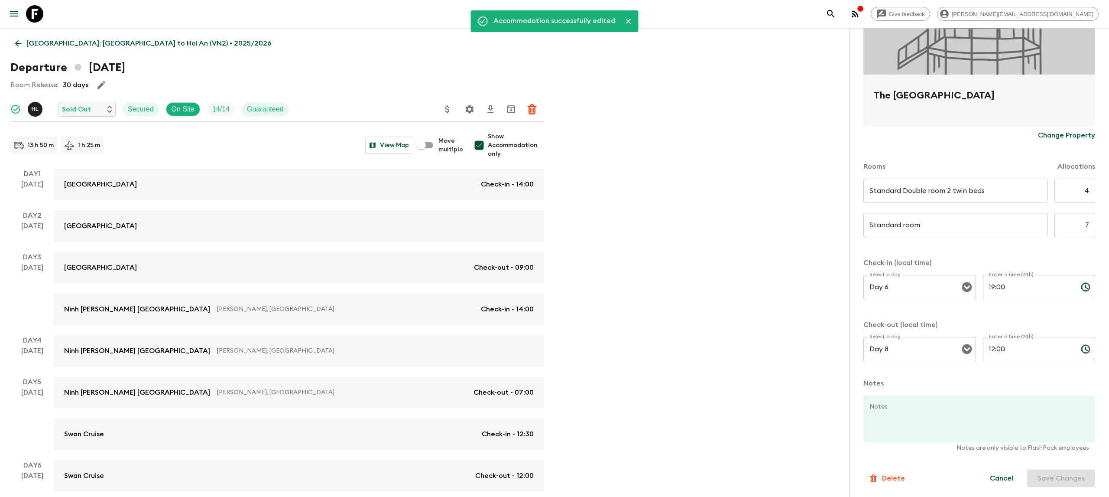
click at [35, 10] on icon at bounding box center [34, 13] width 17 height 17
